Goal: Transaction & Acquisition: Subscribe to service/newsletter

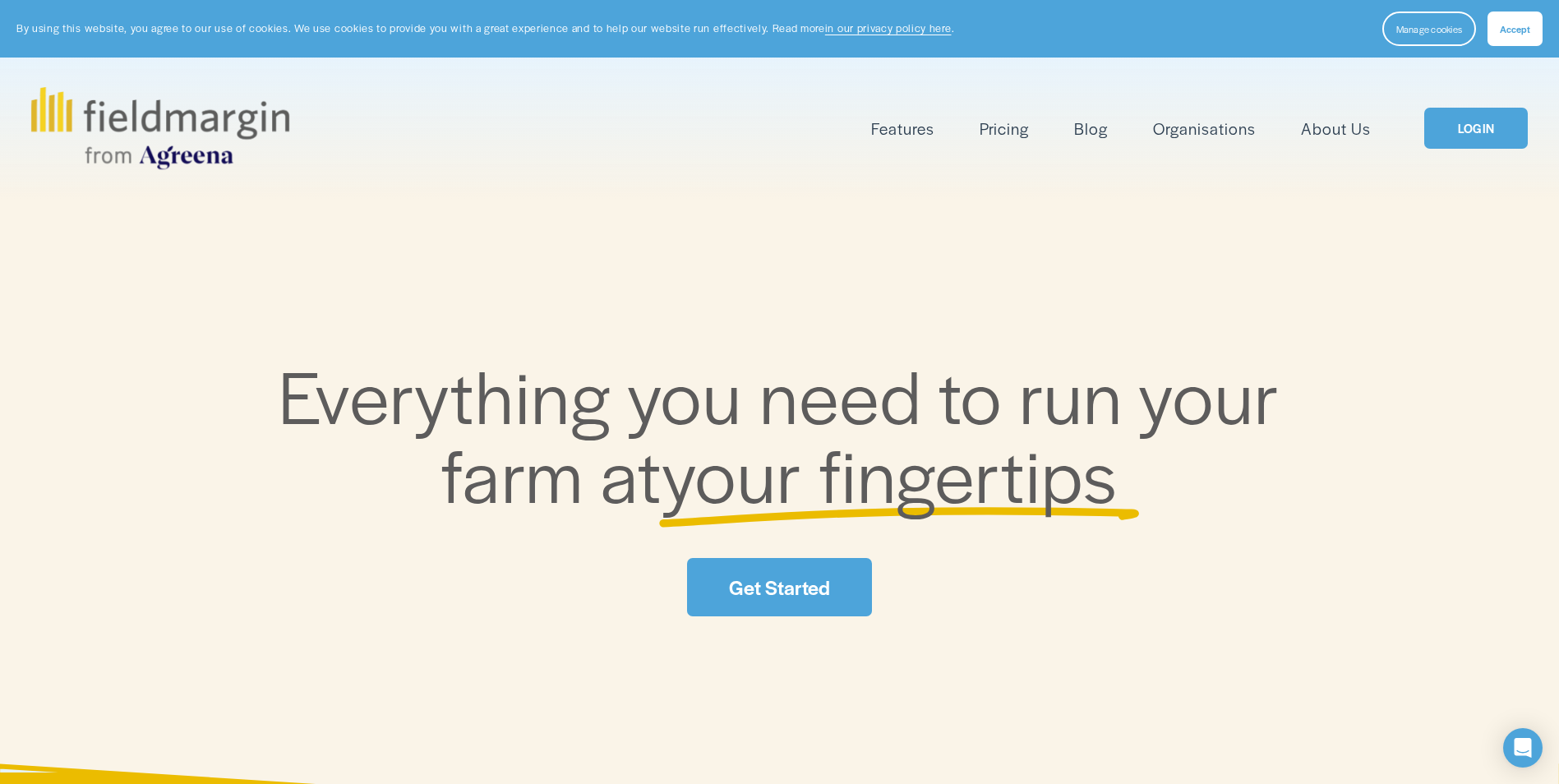
click at [798, 584] on link "Get Started" at bounding box center [779, 587] width 184 height 58
